Goal: Task Accomplishment & Management: Use online tool/utility

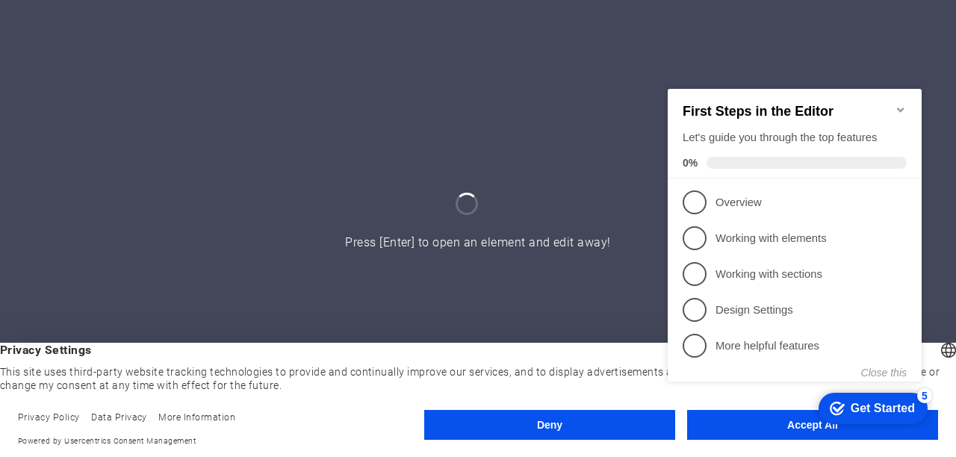
click at [768, 430] on appcues-checklist "Contextual help checklist present on screen" at bounding box center [797, 251] width 272 height 367
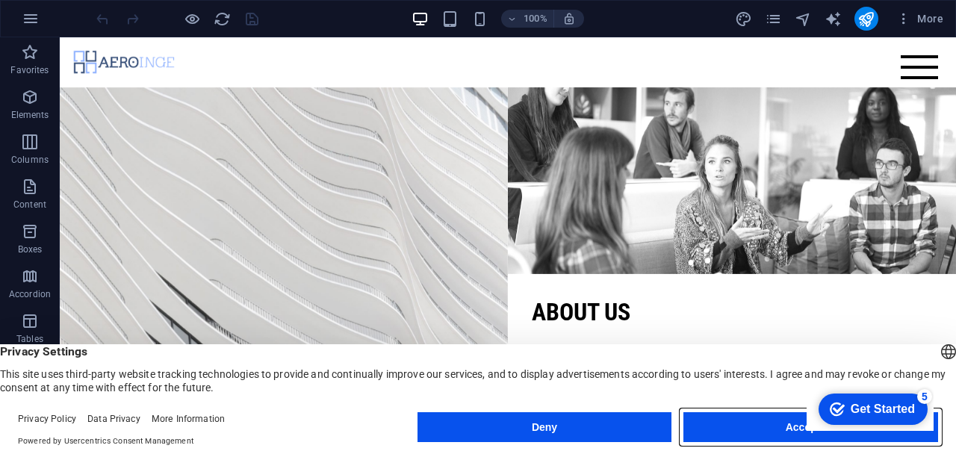
click at [795, 429] on button "Accept All" at bounding box center [810, 427] width 255 height 30
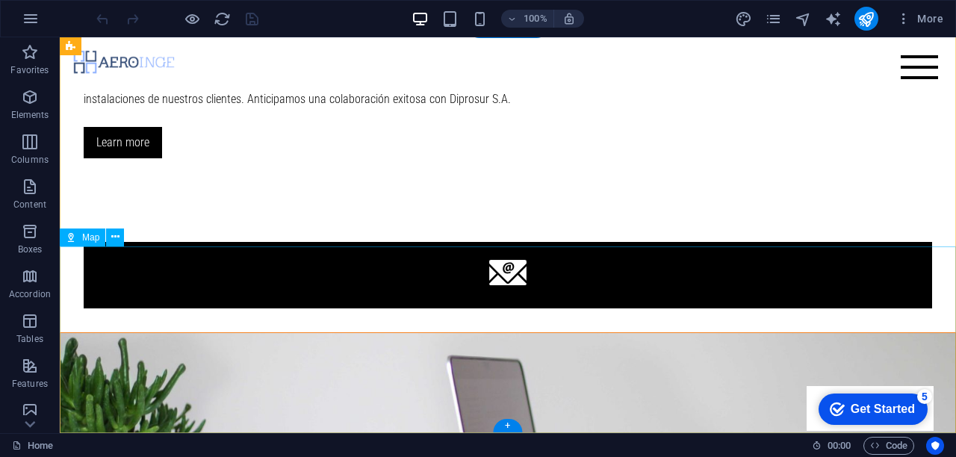
scroll to position [1896, 0]
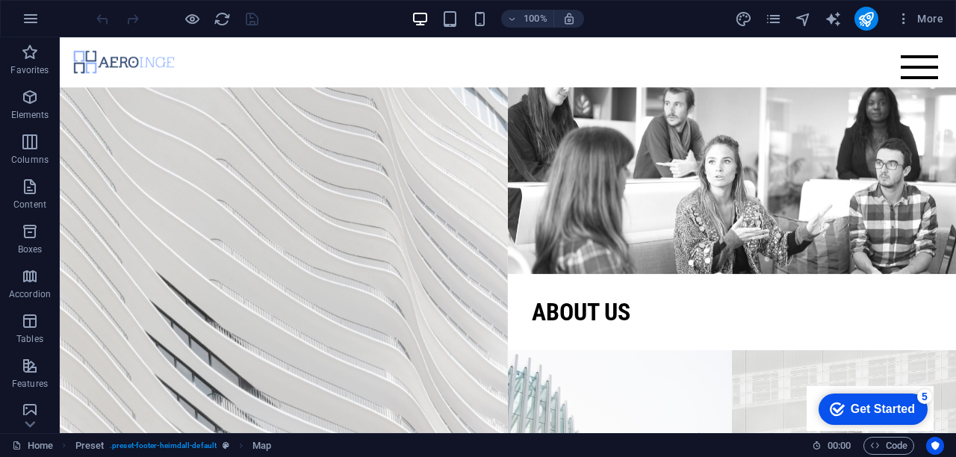
scroll to position [0, 0]
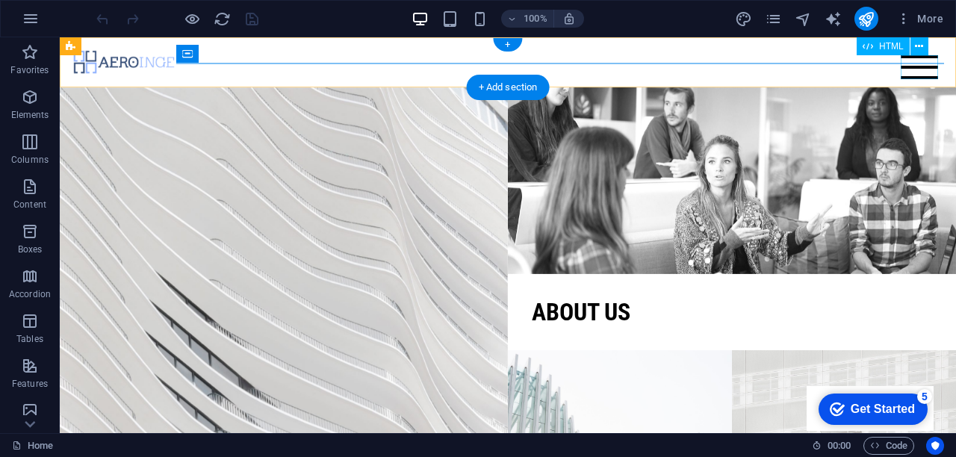
click at [918, 75] on div at bounding box center [918, 67] width 37 height 24
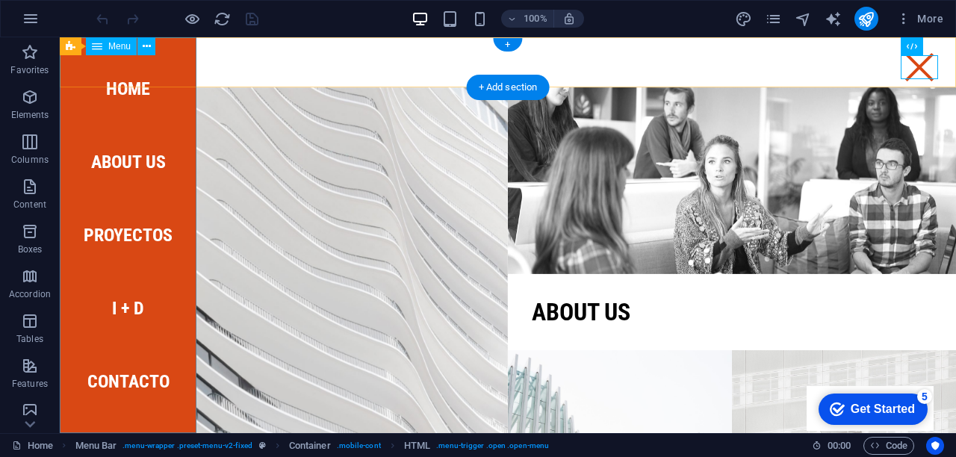
click at [152, 166] on nav "Home About us Proyectos I + D Contacto" at bounding box center [128, 235] width 137 height 396
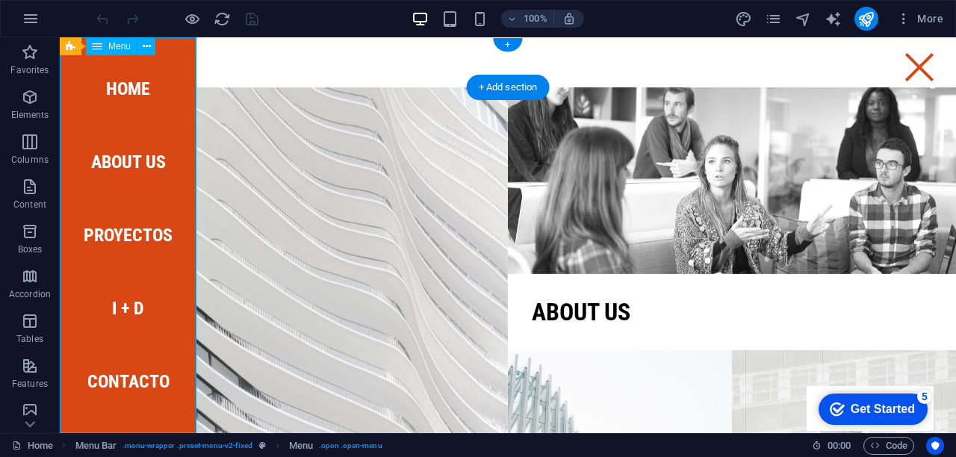
click at [143, 235] on nav "Home About us Proyectos I + D Contacto" at bounding box center [128, 235] width 137 height 396
click at [134, 314] on nav "Home About us Proyectos I + D Contacto" at bounding box center [128, 235] width 137 height 396
click at [137, 376] on nav "Home About us Proyectos I + D Contacto" at bounding box center [128, 235] width 137 height 396
click at [128, 99] on nav "Home About us Proyectos I + D Contacto" at bounding box center [128, 235] width 137 height 396
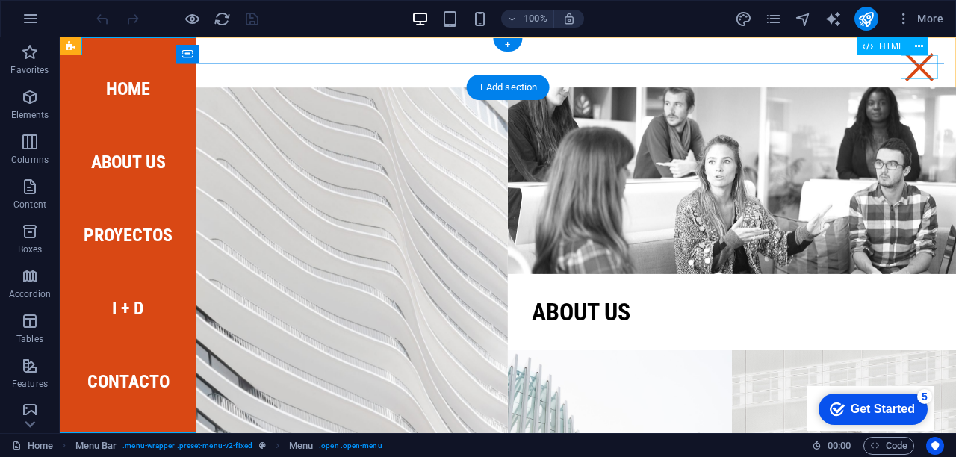
click at [921, 72] on div at bounding box center [918, 67] width 37 height 24
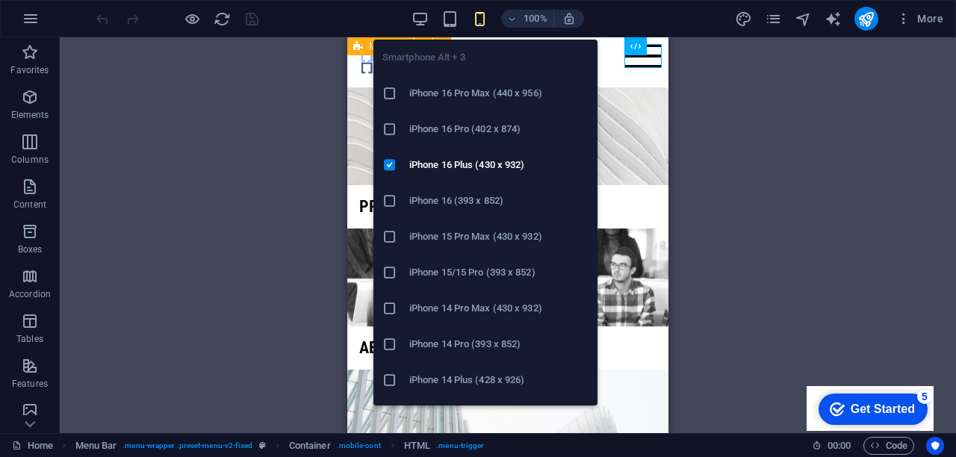
click at [435, 93] on h6 "iPhone 16 Pro Max (440 x 956)" at bounding box center [498, 93] width 179 height 18
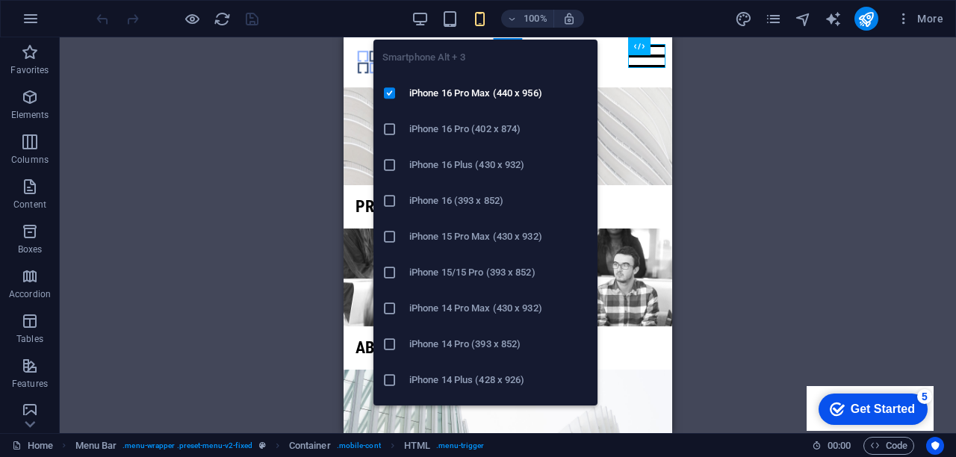
click at [430, 133] on h6 "iPhone 16 Pro (402 x 874)" at bounding box center [498, 129] width 179 height 18
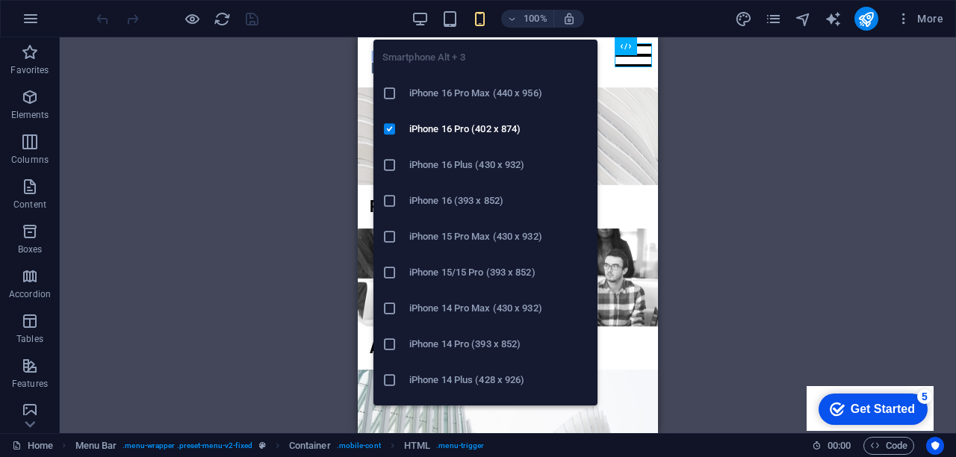
click at [447, 196] on h6 "iPhone 16 (393 x 852)" at bounding box center [498, 201] width 179 height 18
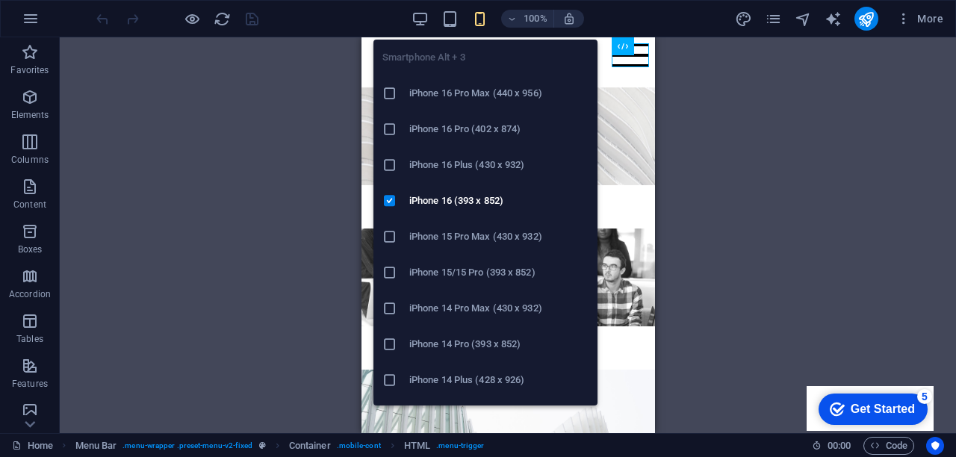
click at [462, 376] on h6 "iPhone 14 Plus (428 x 926)" at bounding box center [498, 380] width 179 height 18
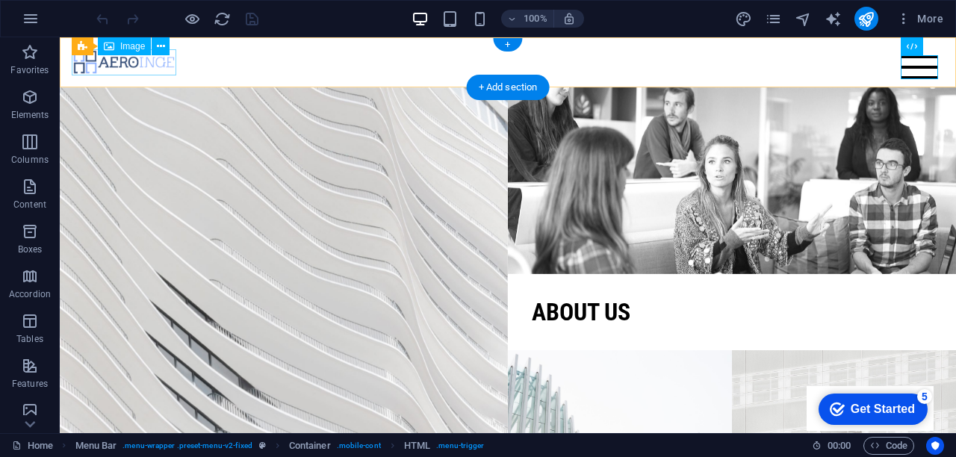
click at [145, 64] on figure at bounding box center [508, 62] width 872 height 26
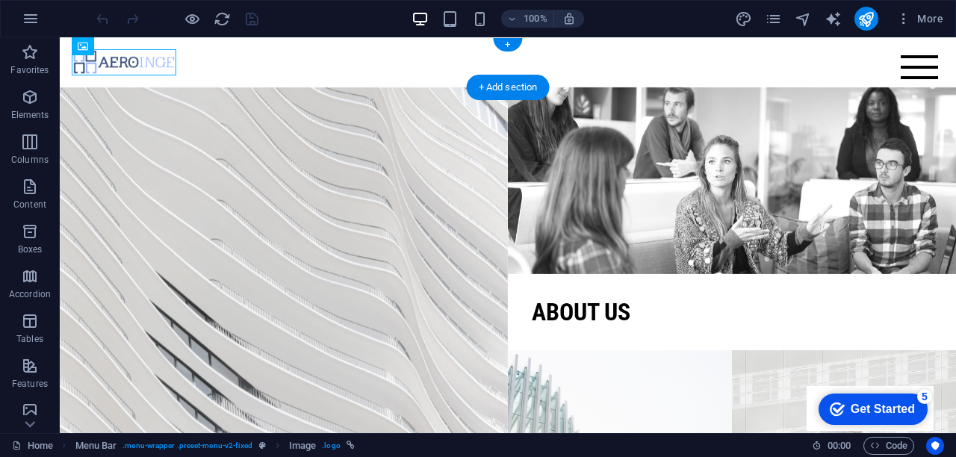
click at [170, 68] on figure at bounding box center [508, 62] width 872 height 26
click at [151, 59] on figure at bounding box center [508, 62] width 872 height 26
click at [136, 46] on span "Image" at bounding box center [132, 46] width 25 height 9
click at [163, 48] on icon at bounding box center [161, 47] width 8 height 16
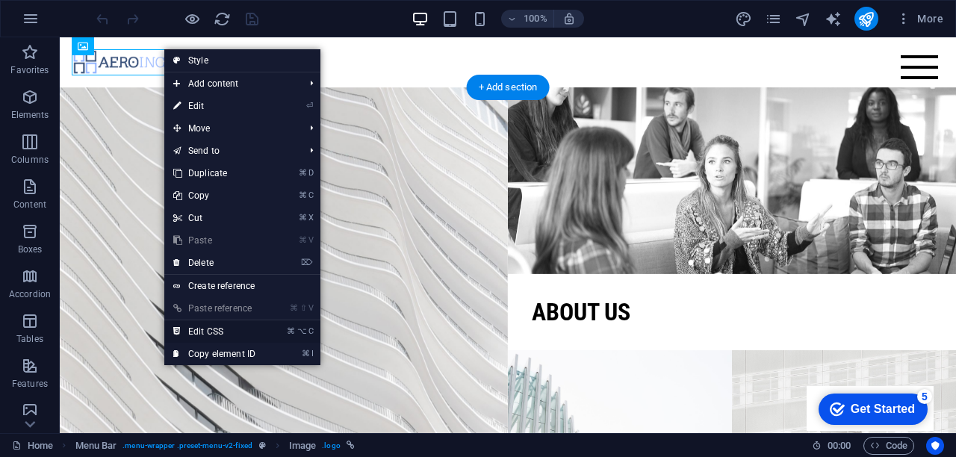
click at [212, 332] on link "⌘ ⌥ C Edit CSS" at bounding box center [214, 331] width 100 height 22
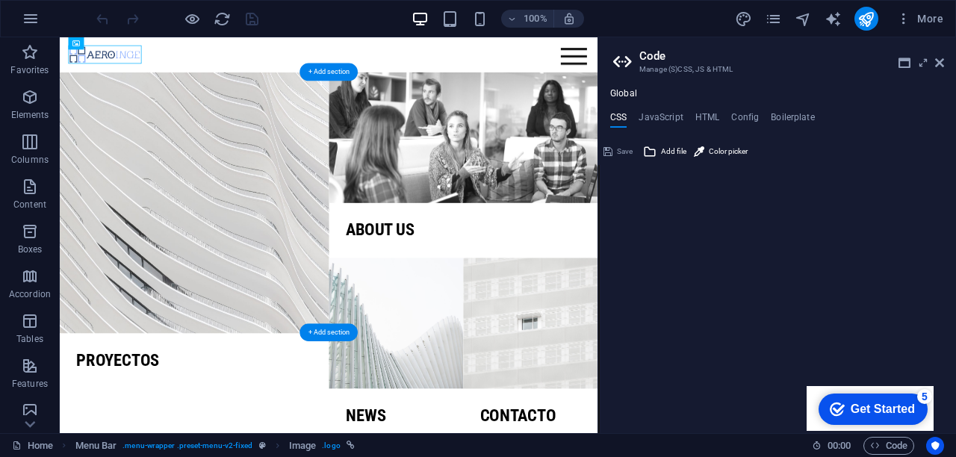
type textarea "a { transition: $transition-base; }"
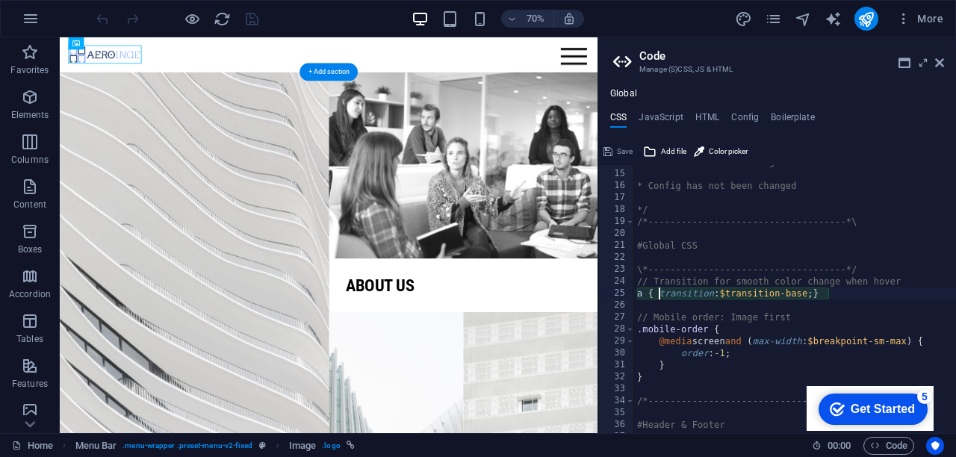
scroll to position [164, 0]
click at [70, 45] on icon at bounding box center [67, 43] width 7 height 13
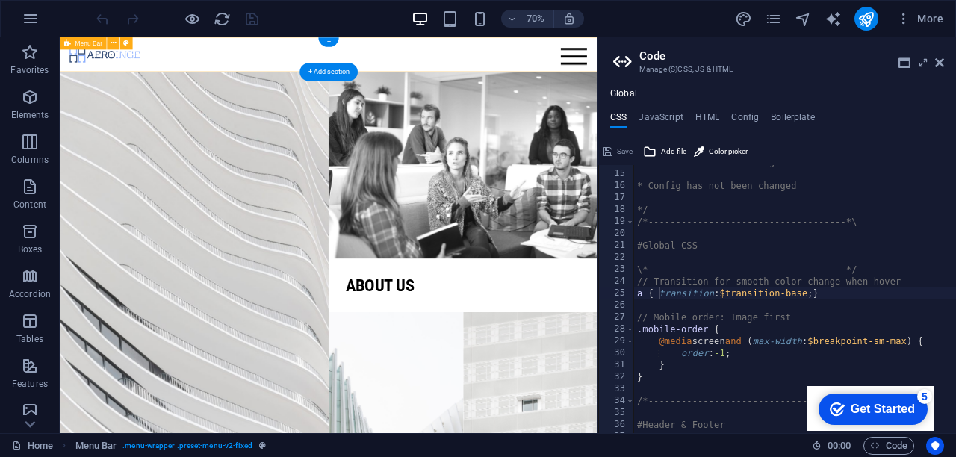
click at [83, 46] on span "Menu Bar" at bounding box center [88, 43] width 27 height 6
click at [128, 45] on icon at bounding box center [126, 43] width 6 height 11
select select "rem"
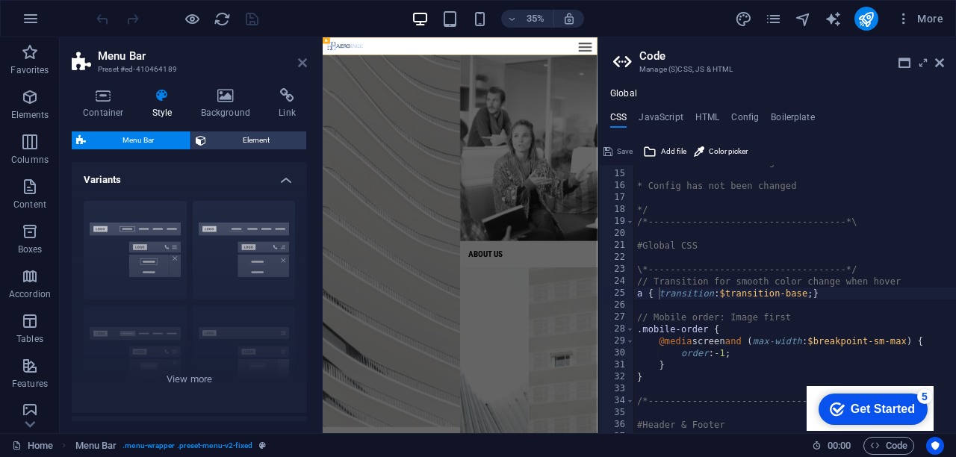
click at [304, 60] on icon at bounding box center [302, 63] width 9 height 12
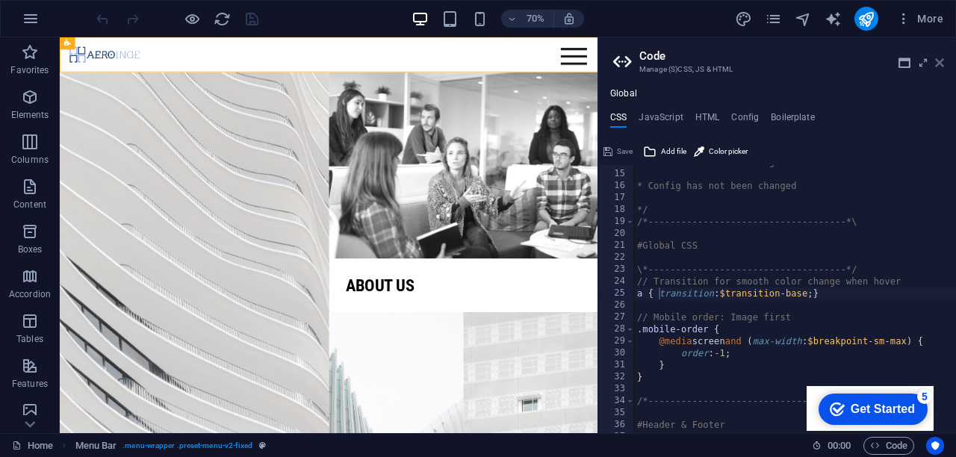
click at [938, 62] on icon at bounding box center [939, 63] width 9 height 12
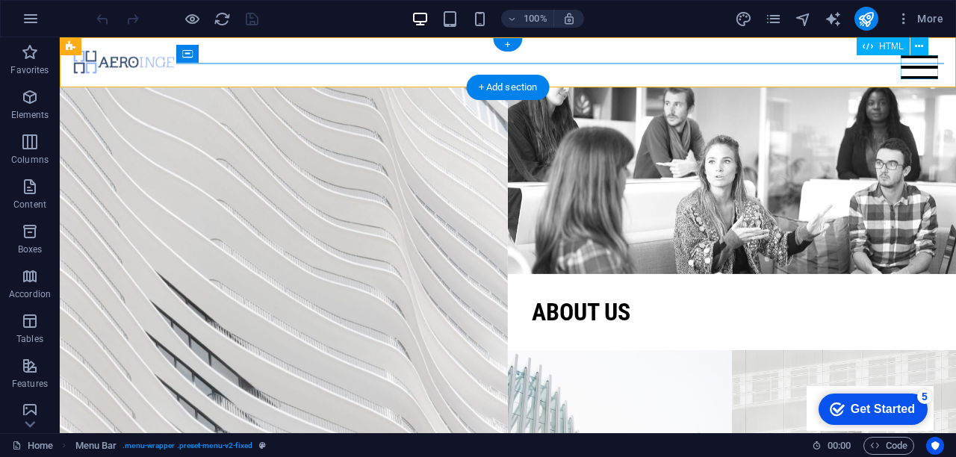
click at [916, 70] on div at bounding box center [918, 67] width 37 height 24
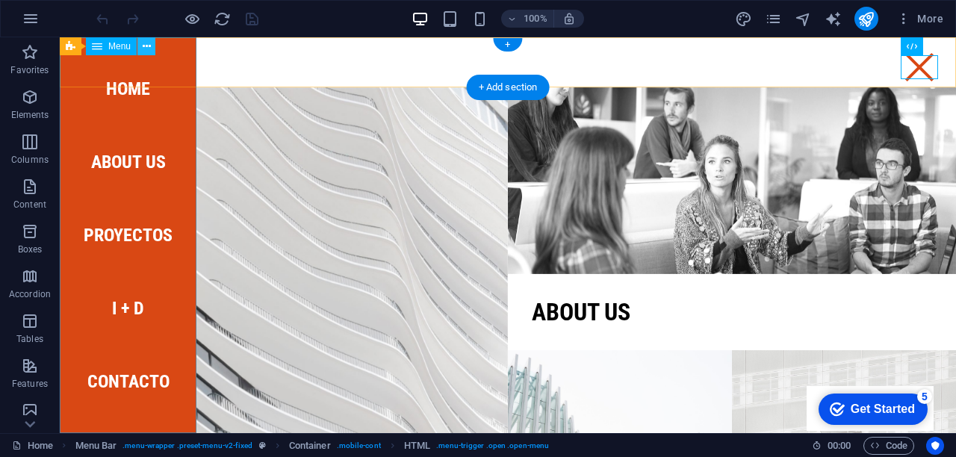
click at [146, 45] on icon at bounding box center [147, 47] width 8 height 16
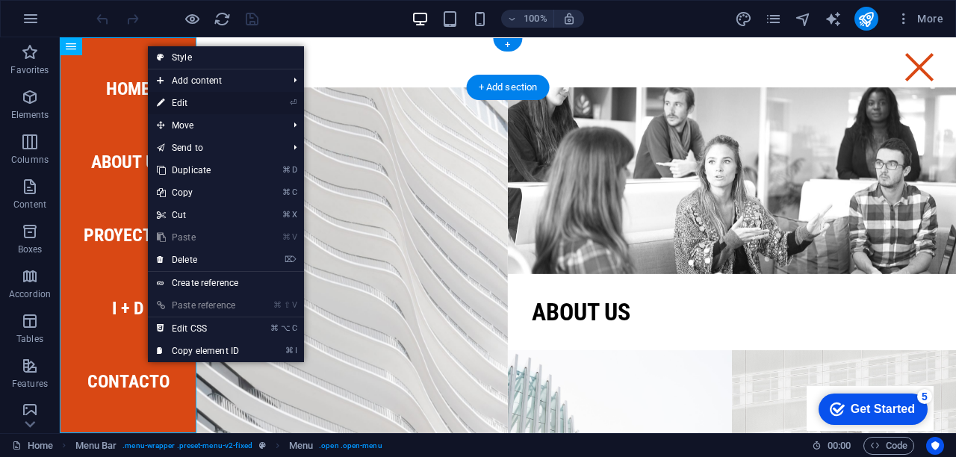
click at [180, 101] on link "⏎ Edit" at bounding box center [198, 103] width 100 height 22
select select
select select "1"
select select "2"
select select
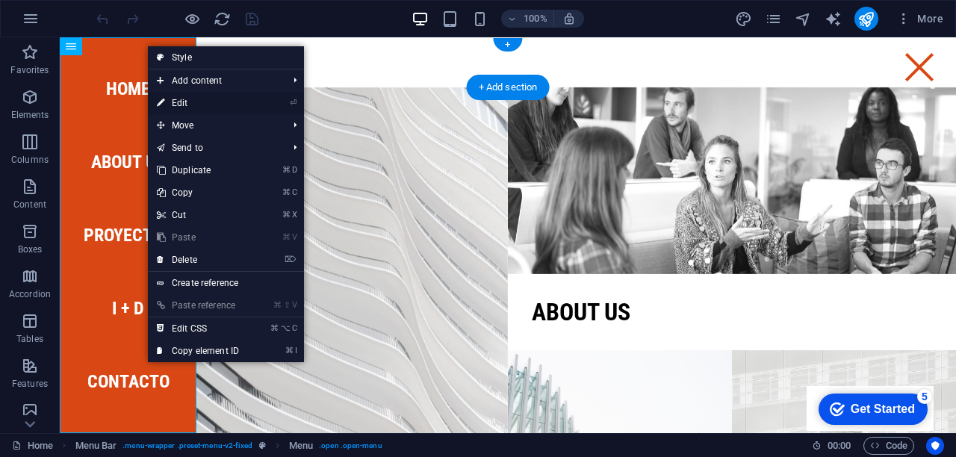
select select
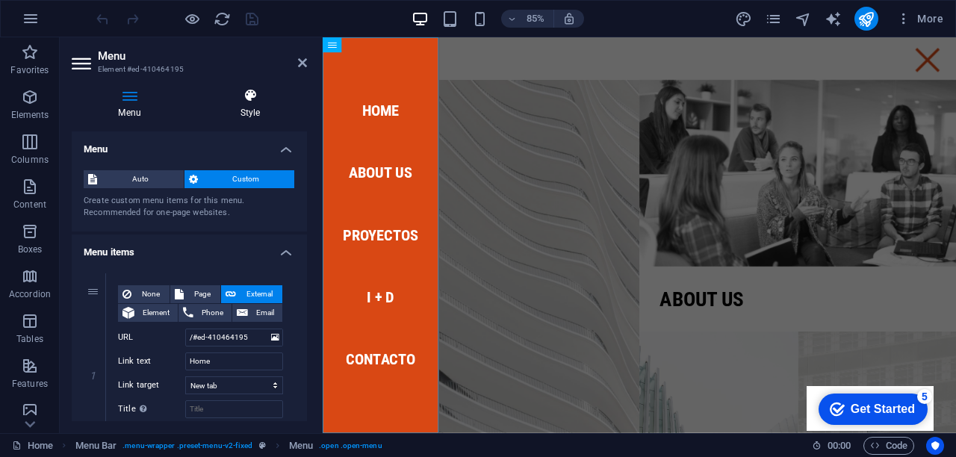
click at [252, 96] on icon at bounding box center [249, 95] width 113 height 15
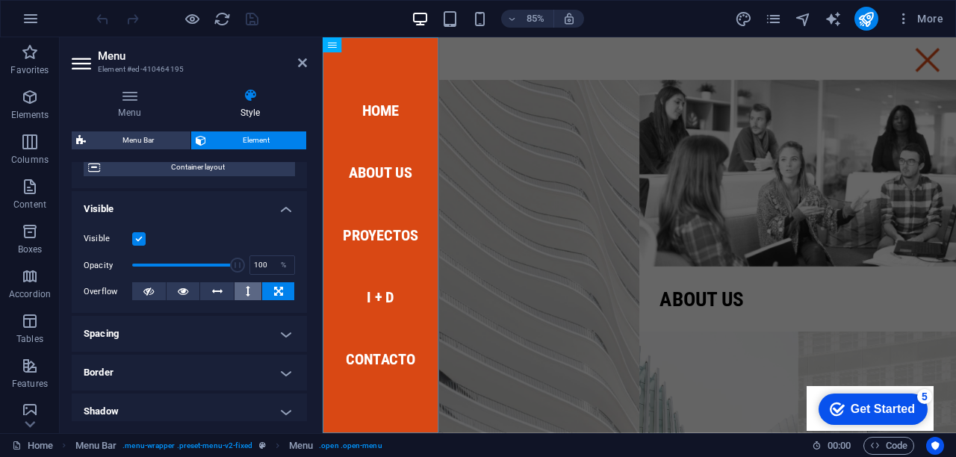
scroll to position [134, 0]
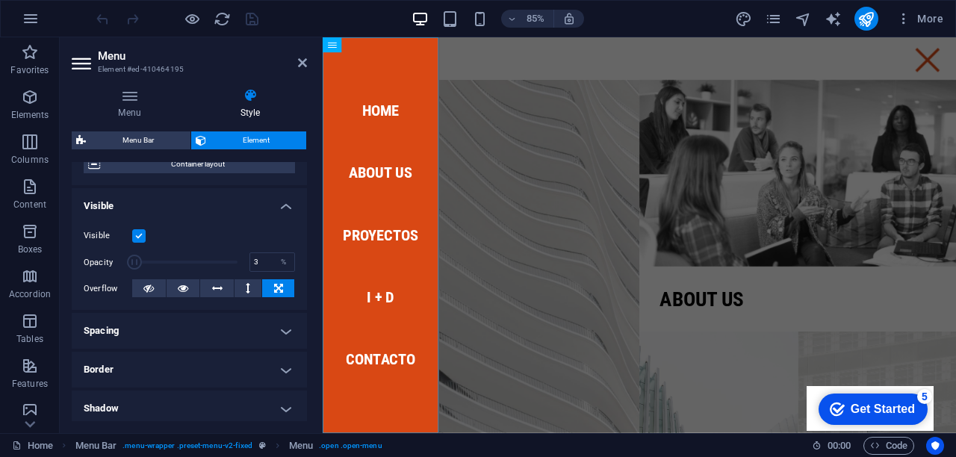
click at [134, 261] on span at bounding box center [184, 262] width 105 height 22
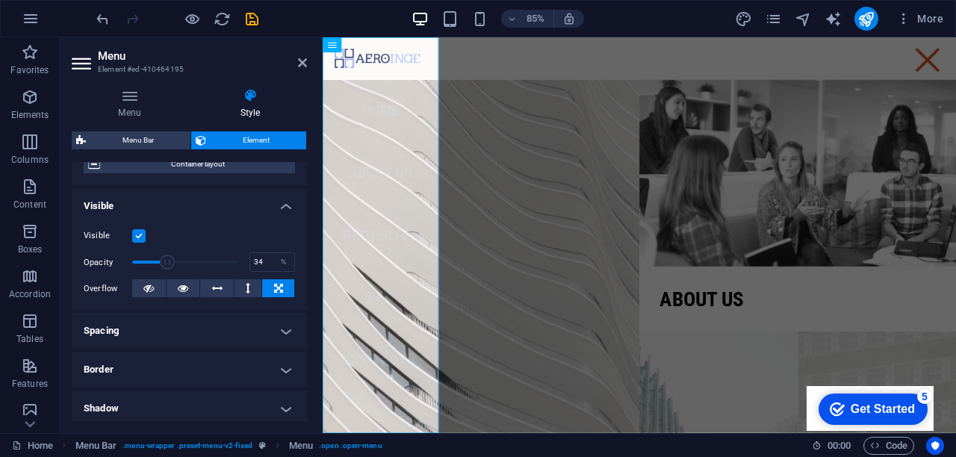
click at [166, 262] on span at bounding box center [184, 262] width 105 height 22
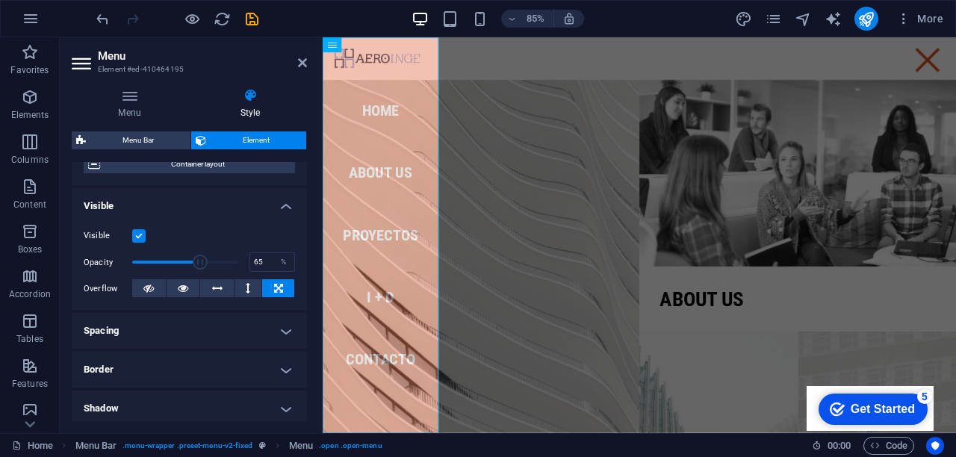
click at [198, 260] on span at bounding box center [184, 262] width 105 height 22
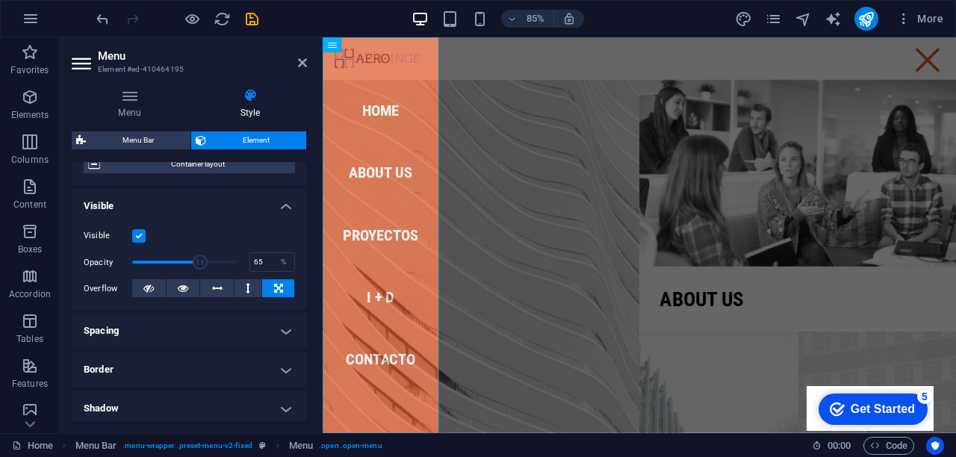
click at [234, 261] on div "Opacity 65 %" at bounding box center [189, 262] width 211 height 22
type input "97"
click at [231, 262] on span at bounding box center [184, 262] width 105 height 22
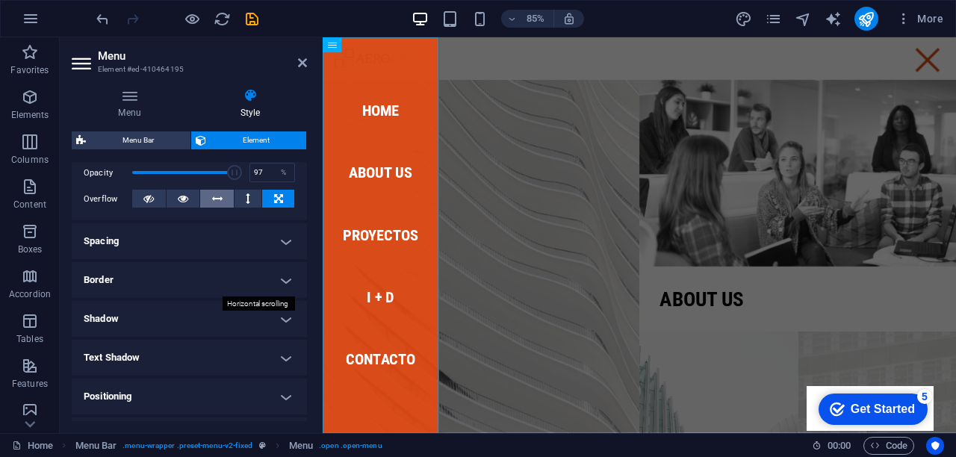
scroll to position [224, 0]
click at [284, 326] on h4 "Shadow" at bounding box center [189, 318] width 235 height 36
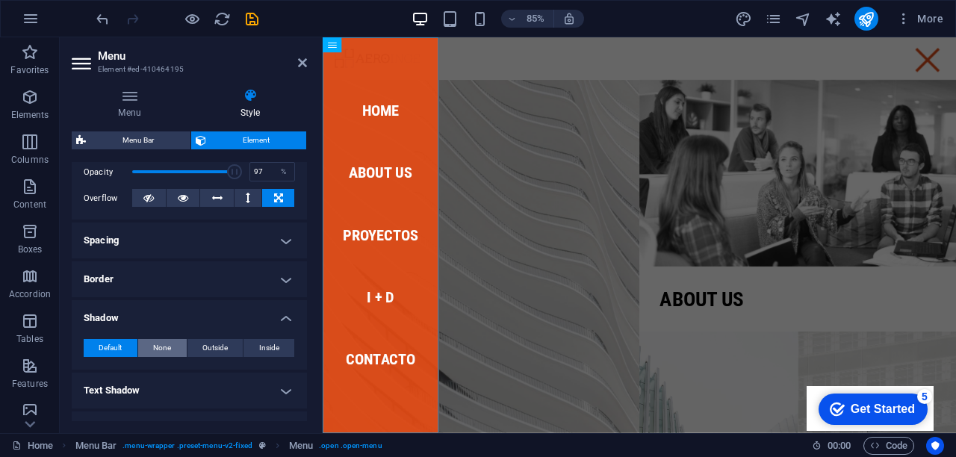
click at [167, 346] on span "None" at bounding box center [162, 348] width 18 height 18
click at [187, 281] on h4 "Border" at bounding box center [189, 279] width 235 height 36
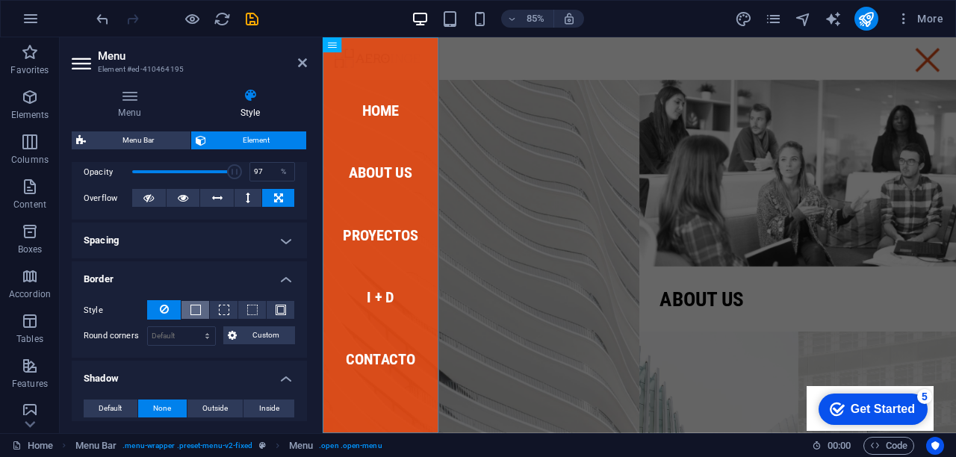
click at [196, 310] on span at bounding box center [195, 310] width 10 height 10
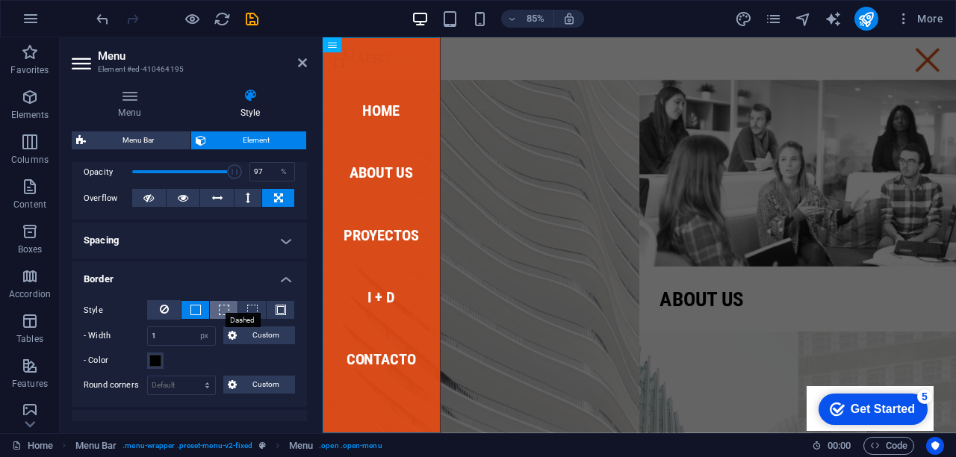
click at [225, 311] on span at bounding box center [224, 310] width 10 height 10
click at [198, 306] on span at bounding box center [195, 310] width 10 height 10
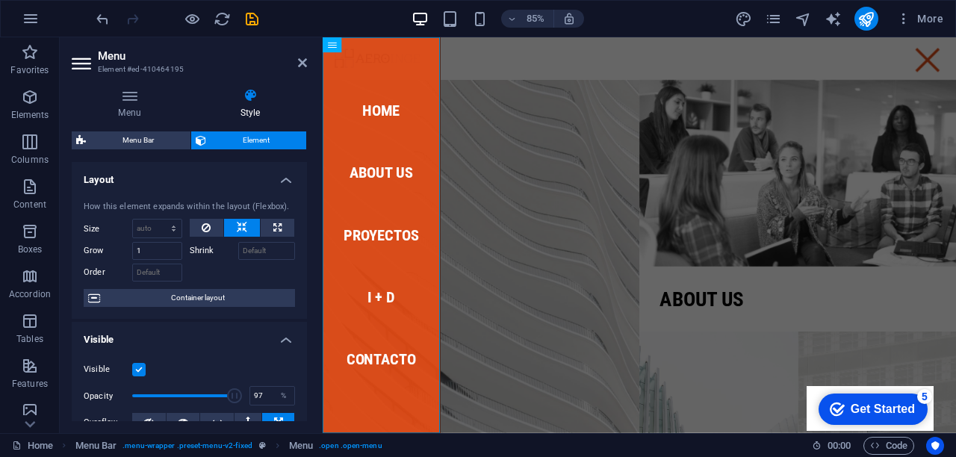
scroll to position [0, 0]
click at [274, 225] on icon at bounding box center [277, 228] width 8 height 18
type input "100"
select select "%"
click at [245, 225] on button at bounding box center [242, 228] width 36 height 18
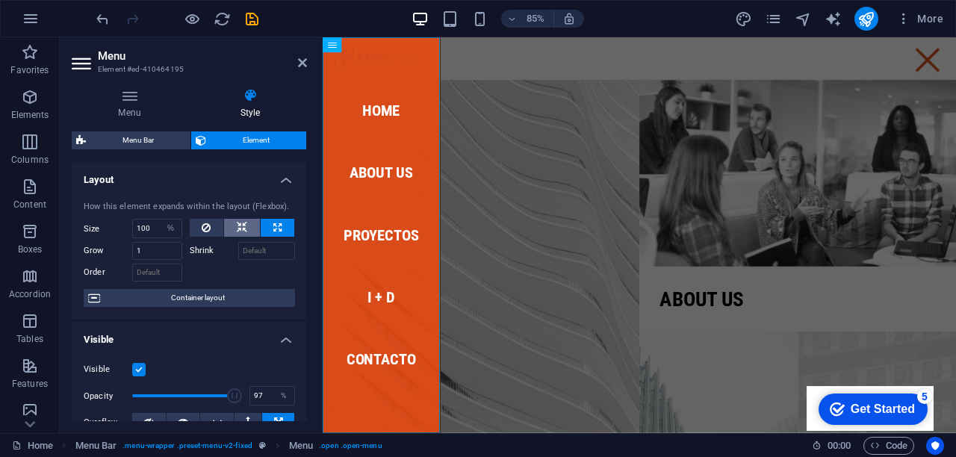
select select "DISABLED_OPTION_VALUE"
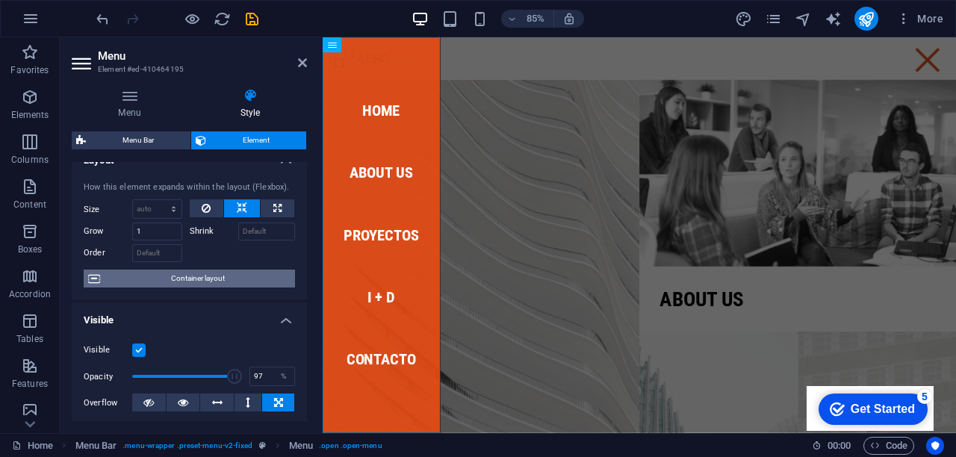
click at [249, 275] on span "Container layout" at bounding box center [198, 279] width 186 height 18
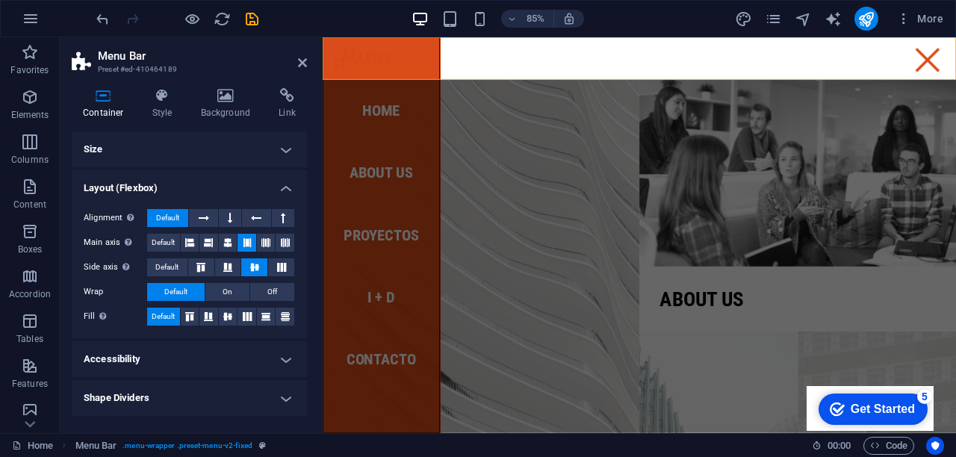
click at [235, 359] on h4 "Accessibility" at bounding box center [189, 359] width 235 height 36
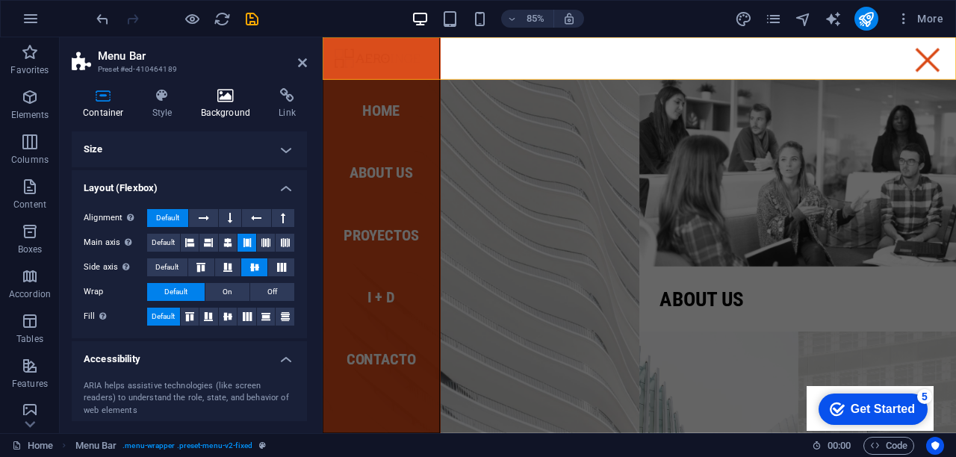
scroll to position [0, 0]
click at [229, 96] on icon at bounding box center [226, 95] width 72 height 15
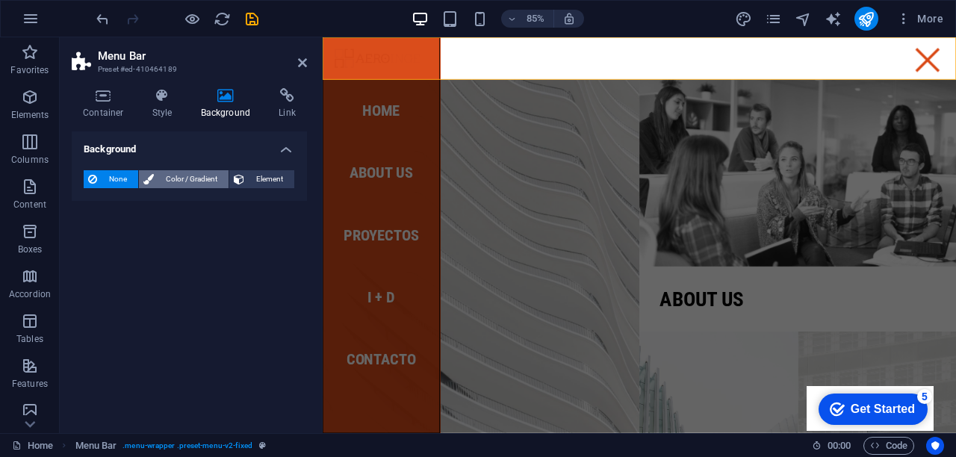
click at [198, 178] on span "Color / Gradient" at bounding box center [191, 179] width 66 height 18
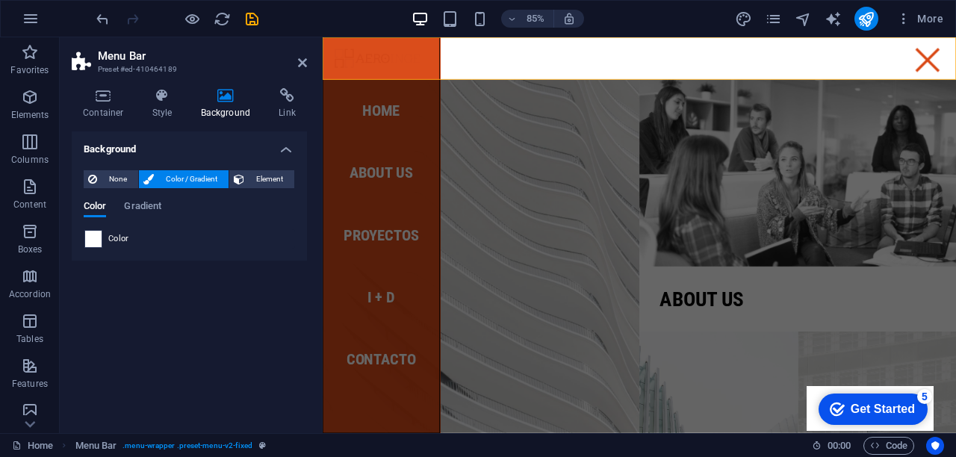
click at [94, 238] on span at bounding box center [93, 239] width 16 height 16
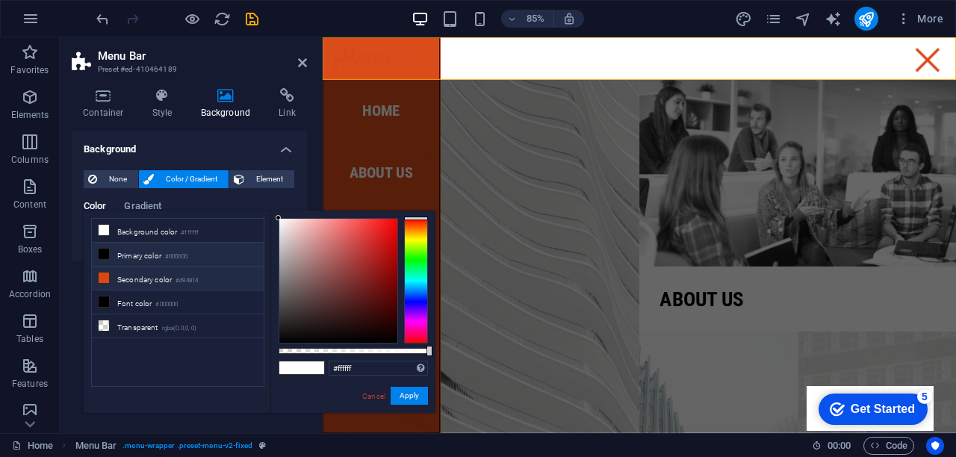
click at [104, 278] on icon at bounding box center [104, 277] width 10 height 10
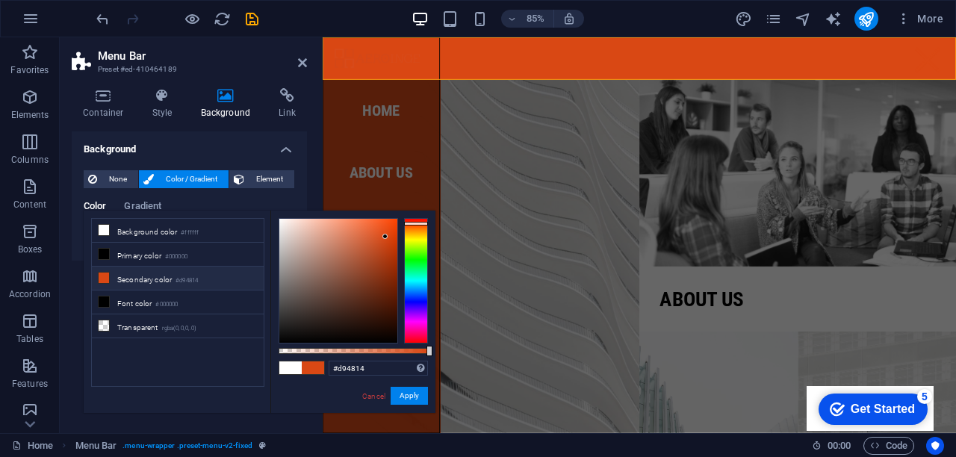
click at [104, 278] on icon at bounding box center [104, 277] width 10 height 10
click at [105, 228] on icon at bounding box center [104, 230] width 10 height 10
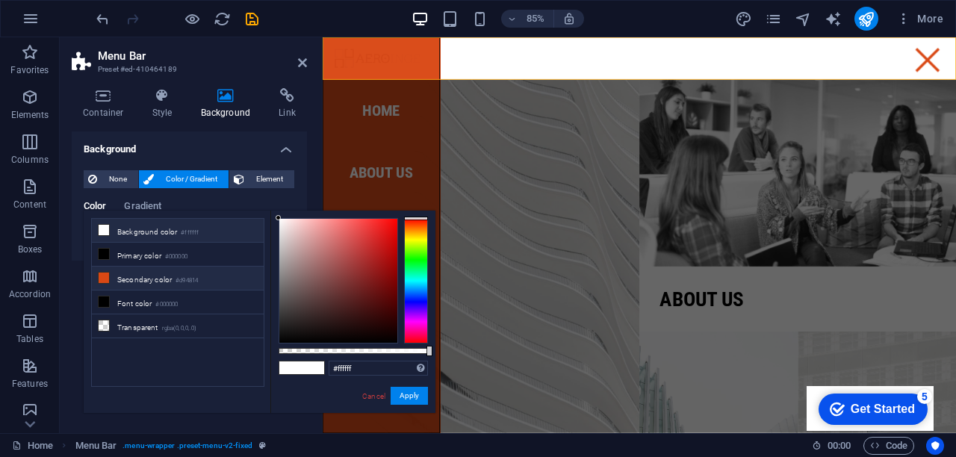
click at [103, 278] on icon at bounding box center [104, 277] width 10 height 10
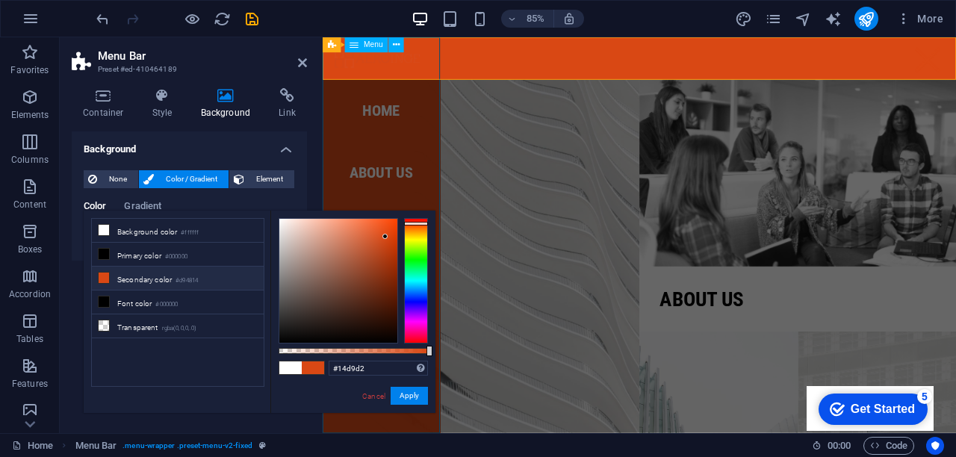
click at [418, 279] on div at bounding box center [416, 280] width 24 height 125
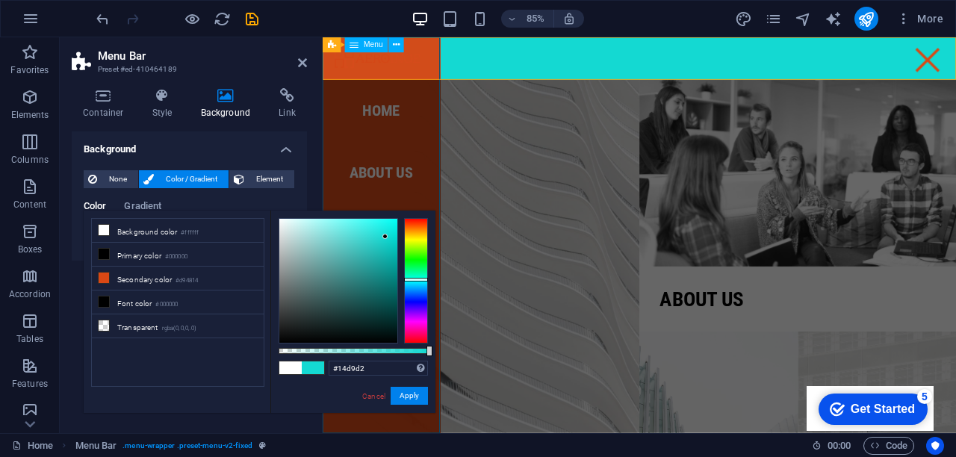
click at [287, 370] on span at bounding box center [290, 367] width 22 height 13
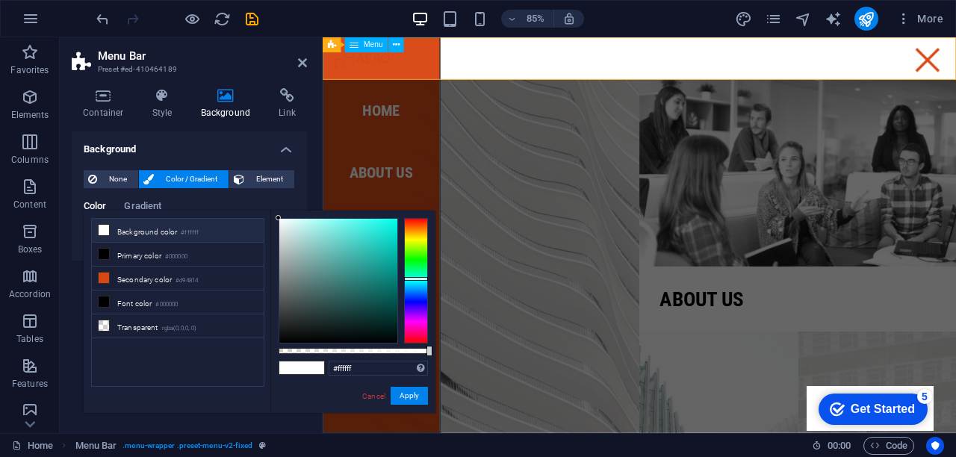
click at [419, 278] on div at bounding box center [416, 280] width 24 height 125
click at [418, 281] on div at bounding box center [416, 280] width 24 height 125
click at [130, 277] on li "Secondary color #d94814" at bounding box center [178, 279] width 172 height 24
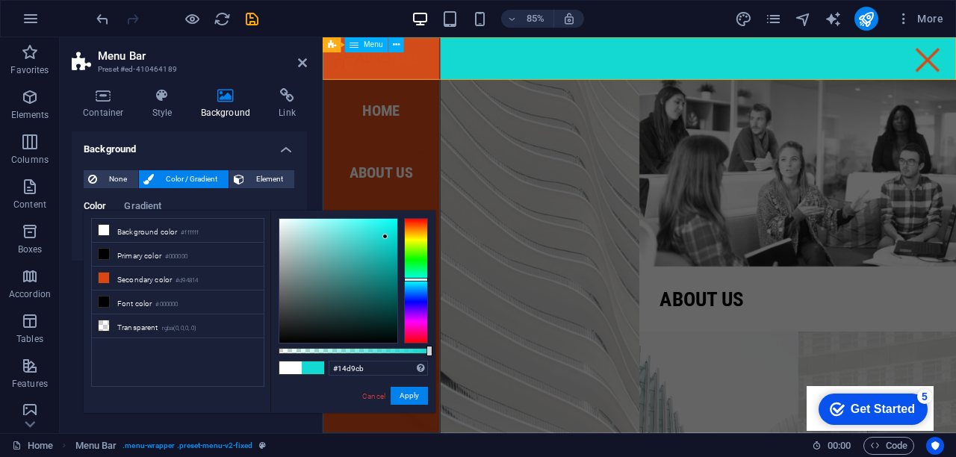
drag, startPoint x: 414, startPoint y: 224, endPoint x: 414, endPoint y: 278, distance: 54.5
click at [414, 278] on div at bounding box center [416, 280] width 24 height 4
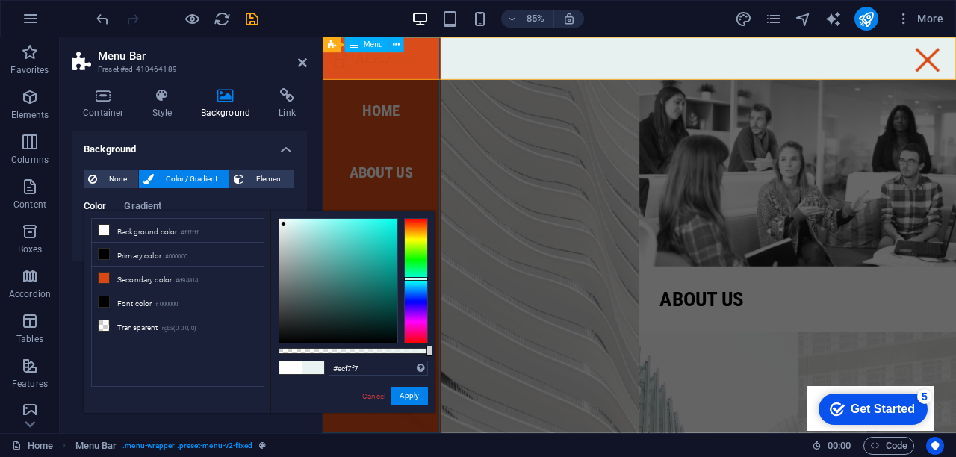
type input "#eef9f8"
drag, startPoint x: 384, startPoint y: 236, endPoint x: 284, endPoint y: 221, distance: 101.9
click at [284, 221] on div at bounding box center [283, 220] width 5 height 5
click at [414, 397] on button "Apply" at bounding box center [408, 396] width 37 height 18
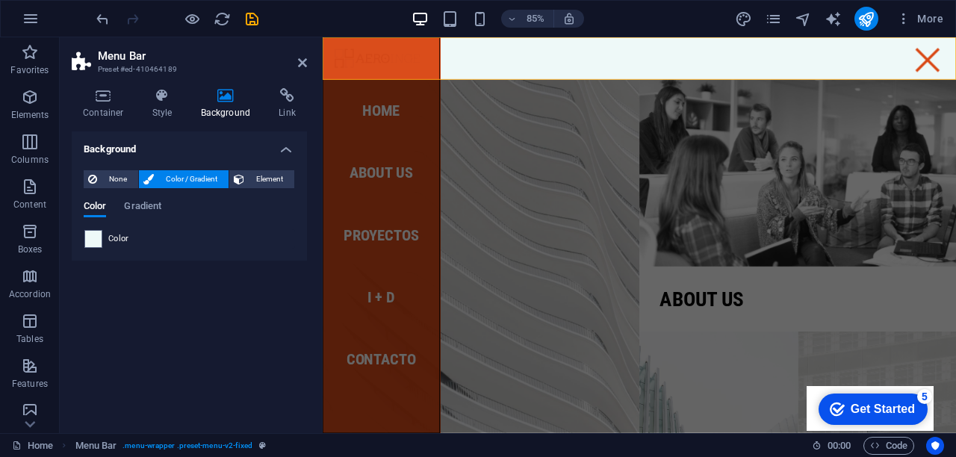
click at [251, 323] on div "Background None Color / Gradient Element Stretch background to full-width Color…" at bounding box center [189, 276] width 235 height 290
click at [301, 62] on icon at bounding box center [302, 63] width 9 height 12
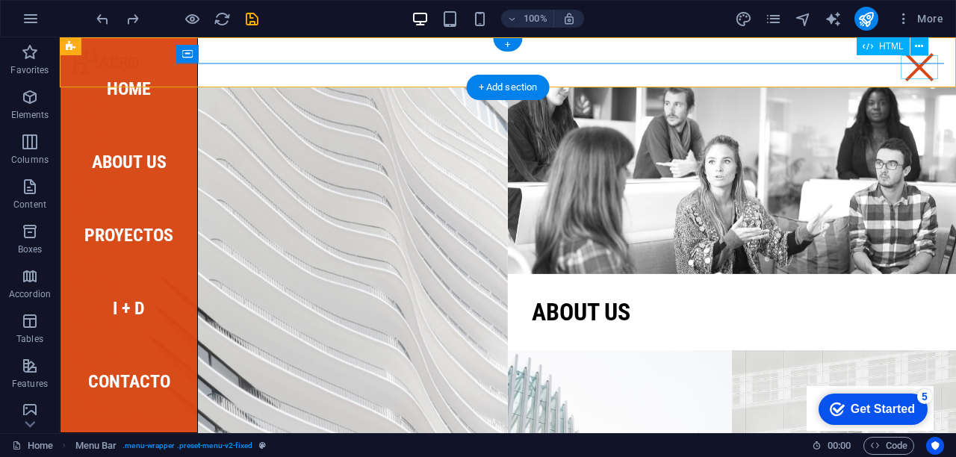
click at [924, 72] on div at bounding box center [918, 67] width 37 height 24
